Goal: Task Accomplishment & Management: Manage account settings

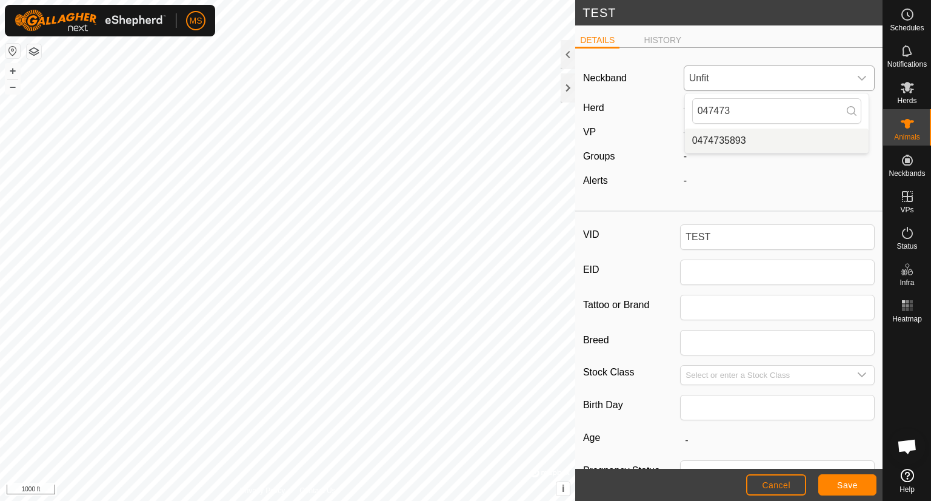
type input "047473"
click at [820, 144] on li "0474735893" at bounding box center [777, 141] width 184 height 24
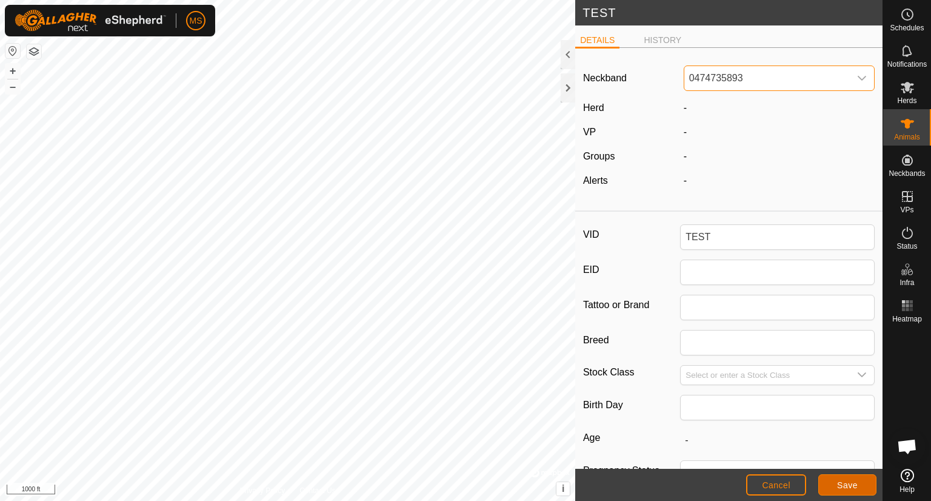
click at [839, 483] on span "Save" at bounding box center [847, 485] width 21 height 10
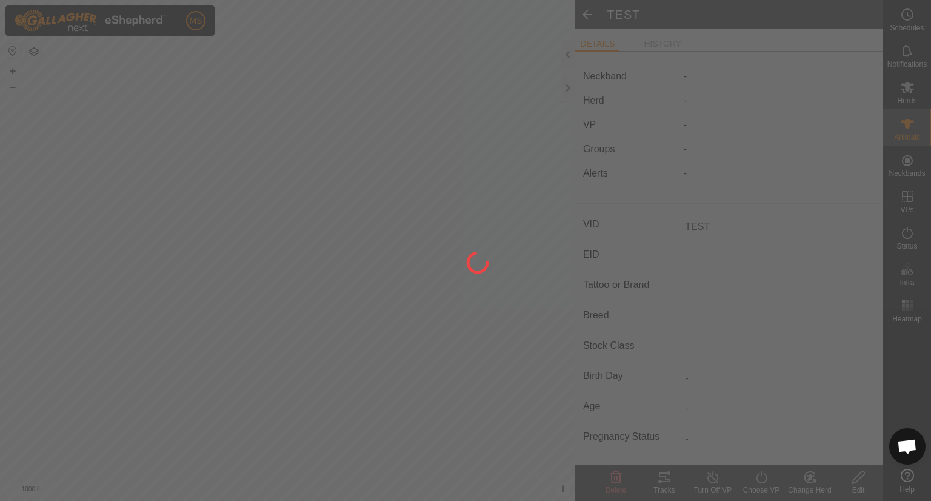
type input "-"
type input "0 kg"
type input "-"
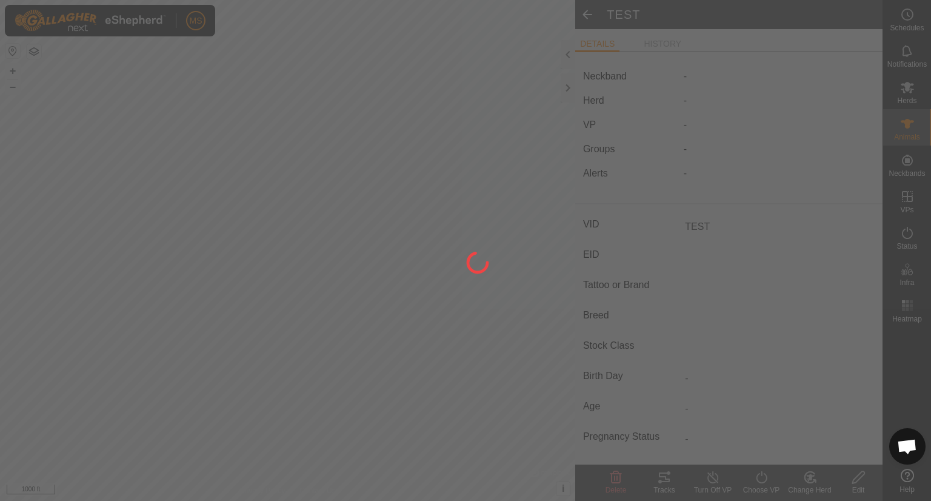
type input "-"
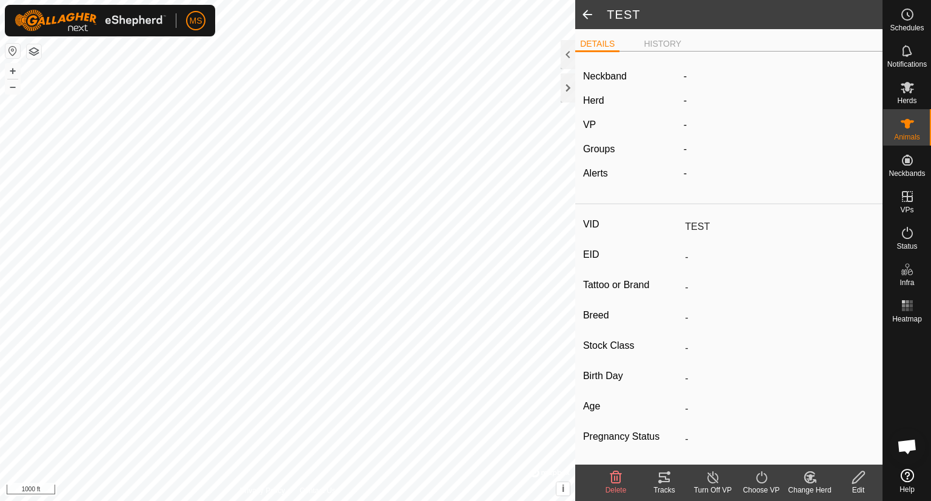
click at [589, 15] on span at bounding box center [587, 14] width 24 height 29
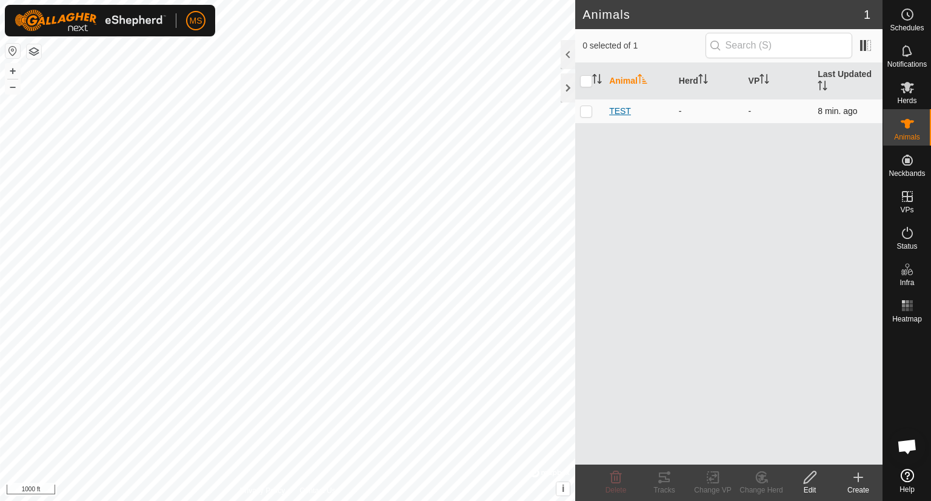
click at [620, 110] on span "TEST" at bounding box center [620, 111] width 22 height 13
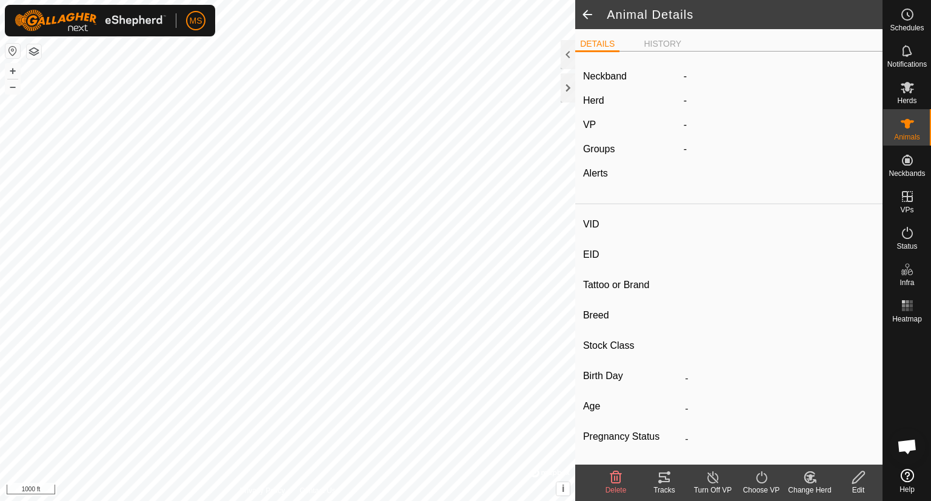
type input "TEST"
type input "-"
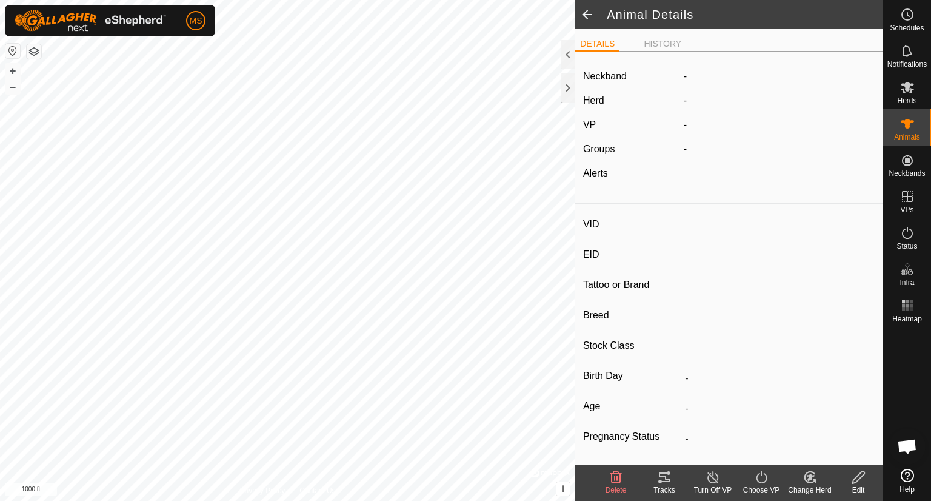
type input "0 kg"
type input "-"
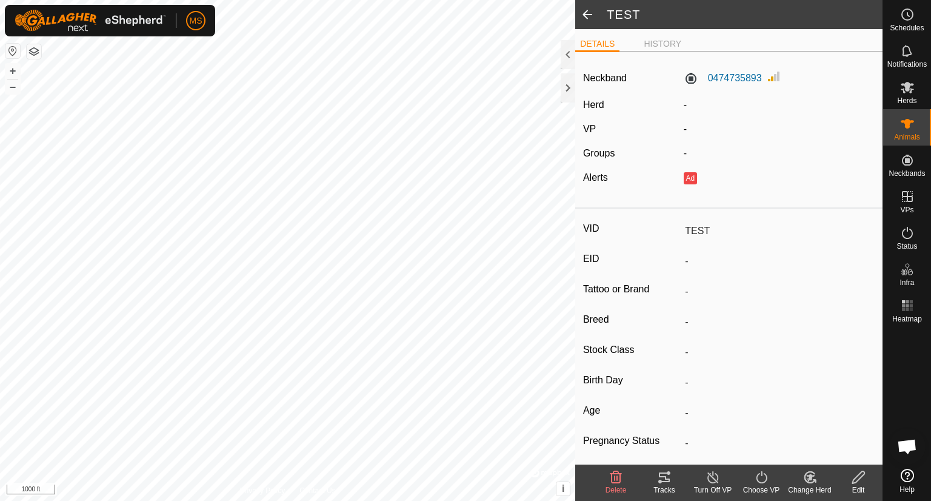
click at [582, 11] on span at bounding box center [587, 14] width 24 height 29
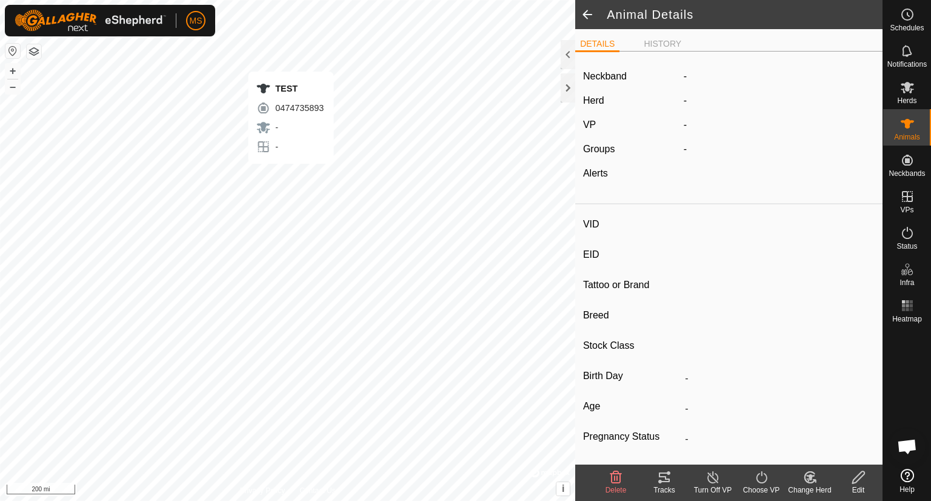
type input "TEST"
type input "-"
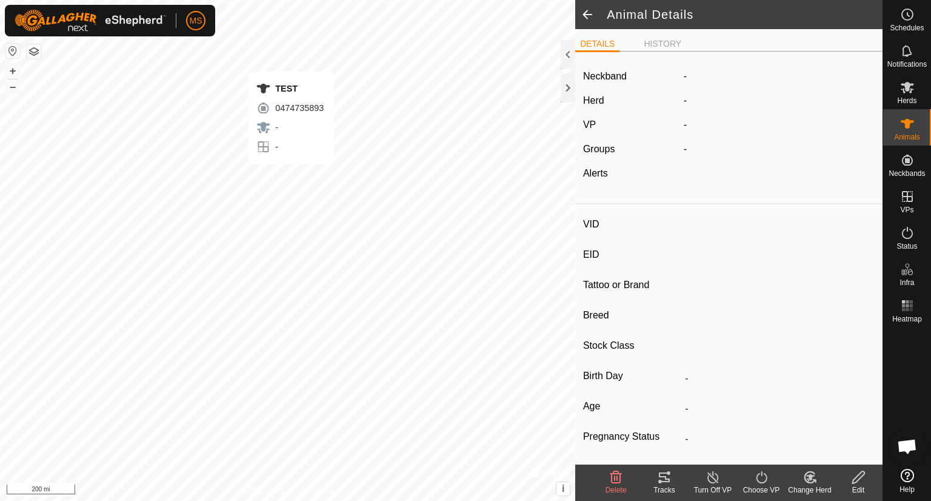
type input "0 kg"
type input "-"
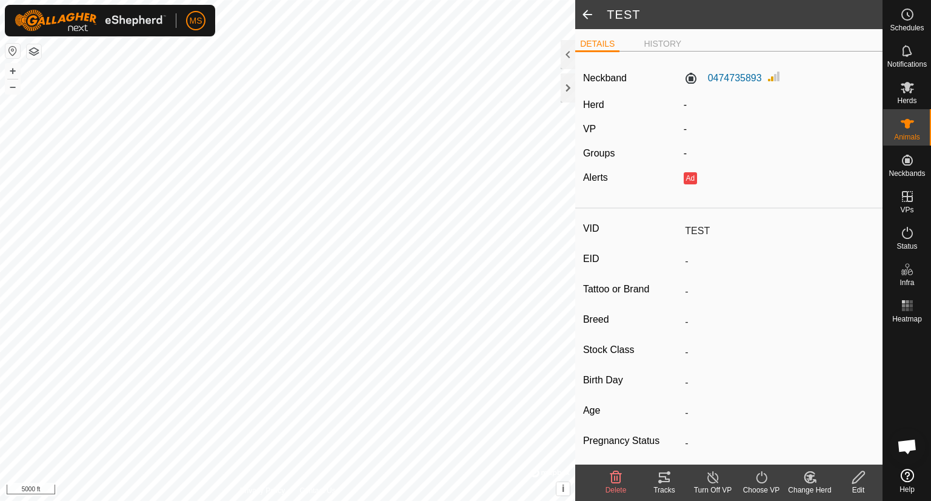
click at [589, 16] on span at bounding box center [587, 14] width 24 height 29
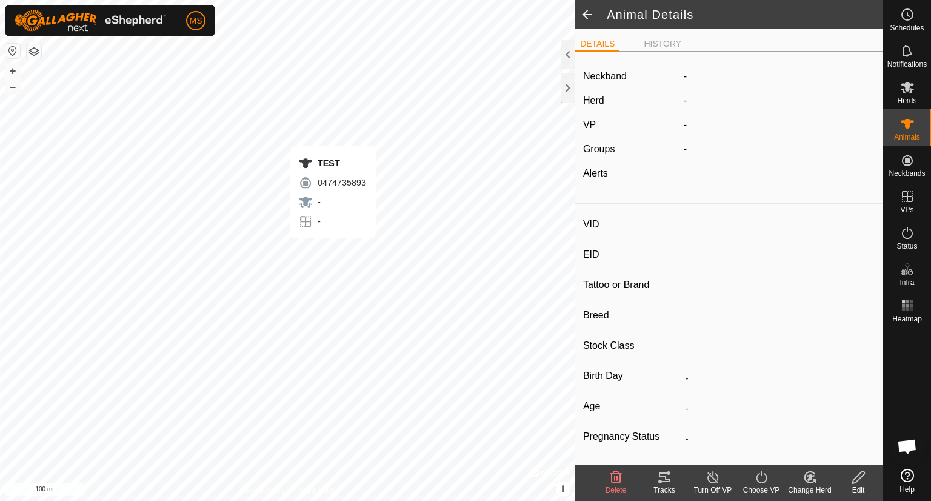
type input "TEST"
type input "-"
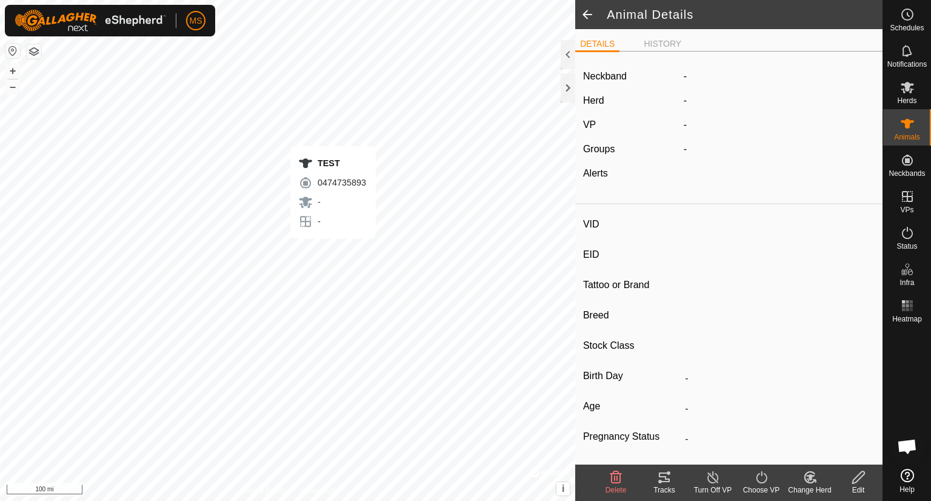
type input "0 kg"
type input "-"
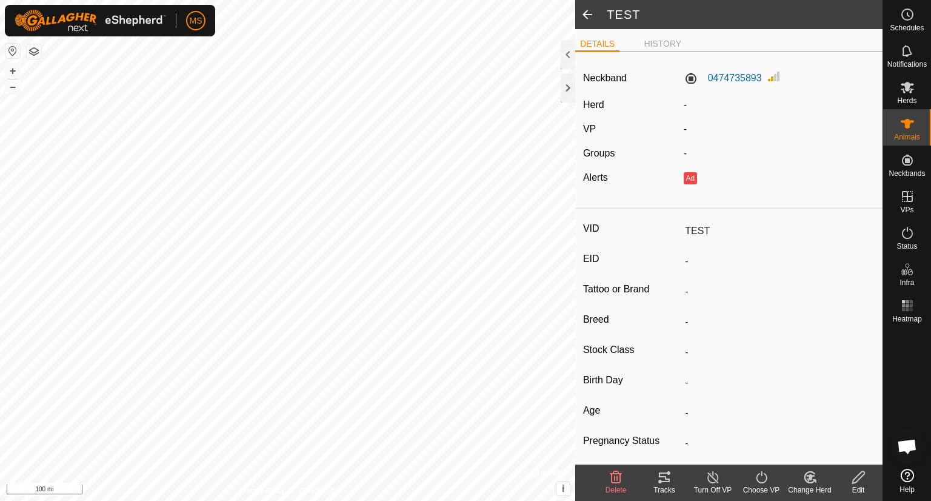
click at [592, 11] on span at bounding box center [587, 14] width 24 height 29
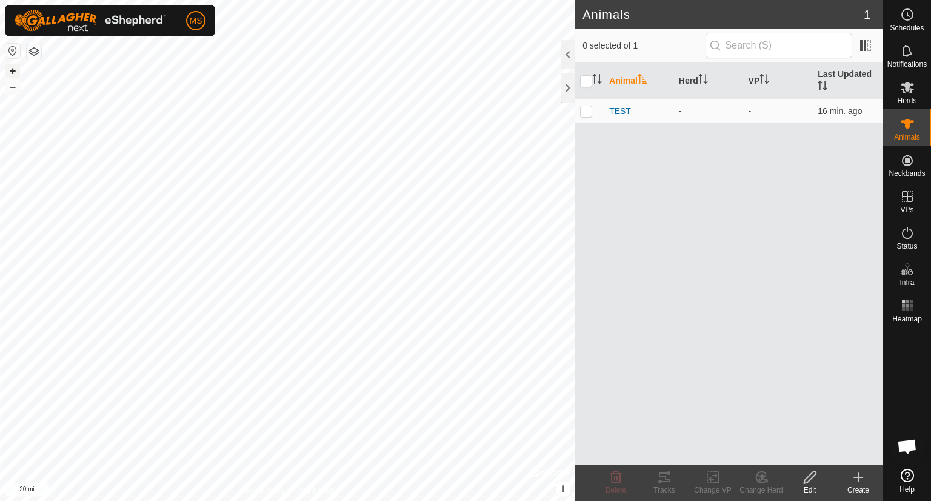
click at [12, 69] on button "+" at bounding box center [12, 71] width 15 height 15
click at [13, 72] on button "+" at bounding box center [12, 71] width 15 height 15
